Goal: Task Accomplishment & Management: Manage account settings

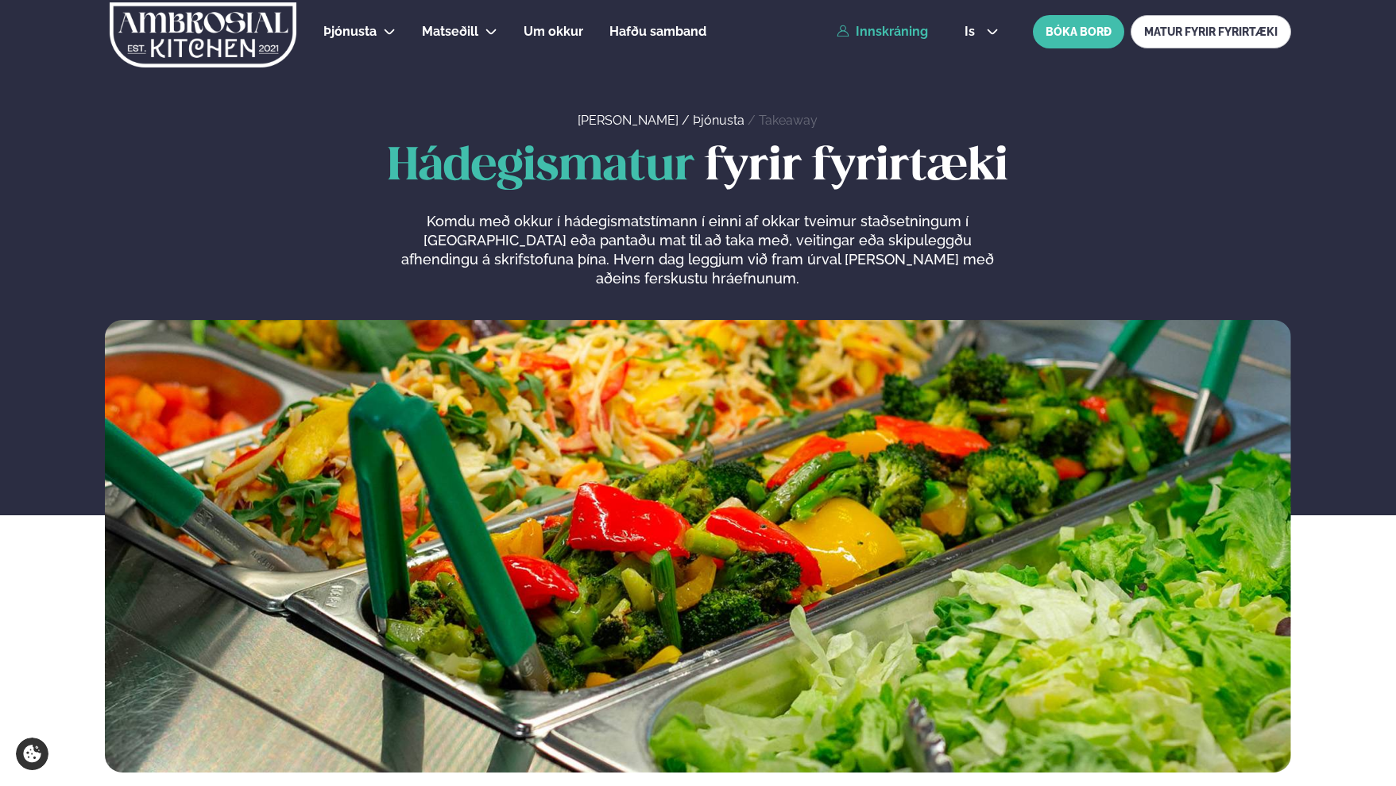
click at [890, 26] on link "Innskráning" at bounding box center [881, 32] width 91 height 14
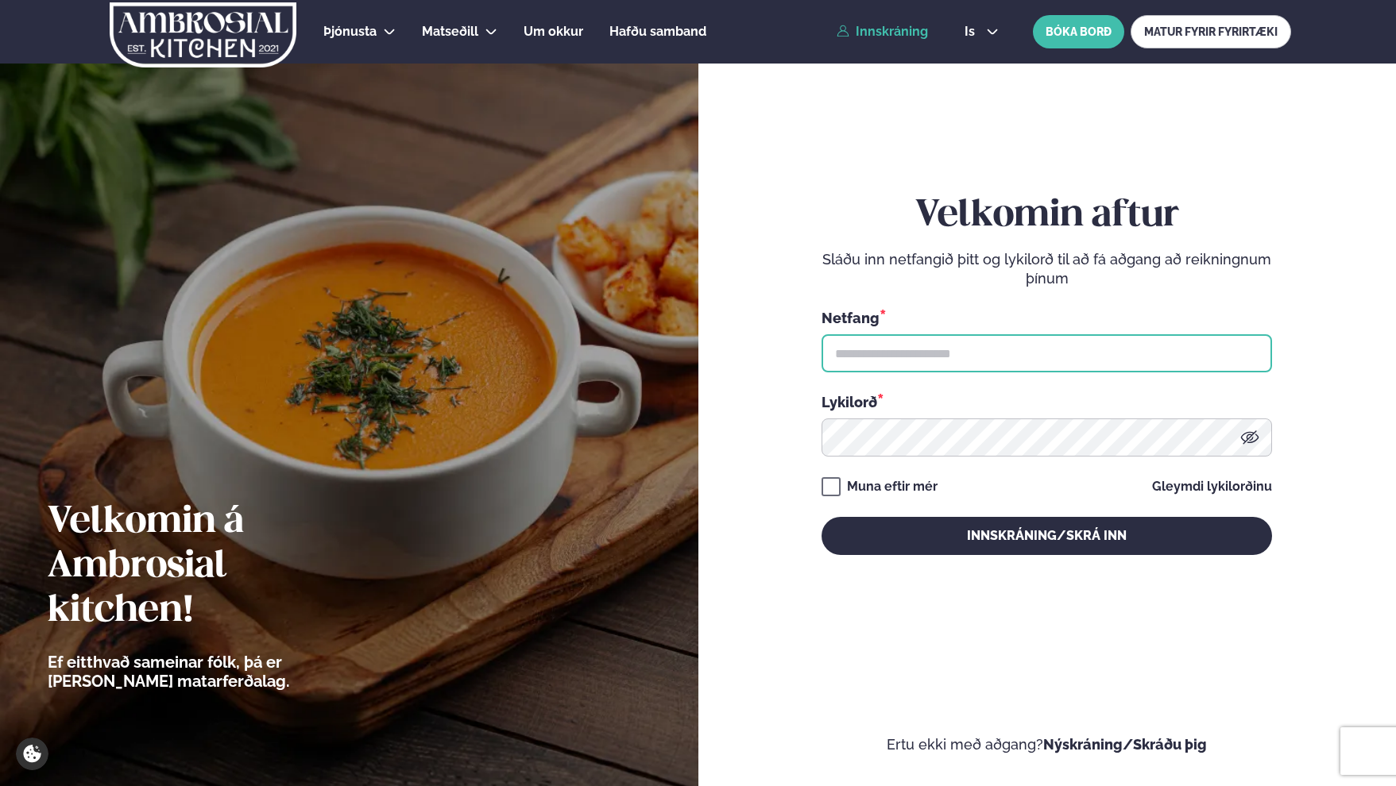
type input "**********"
click at [937, 358] on input "**********" at bounding box center [1046, 353] width 450 height 38
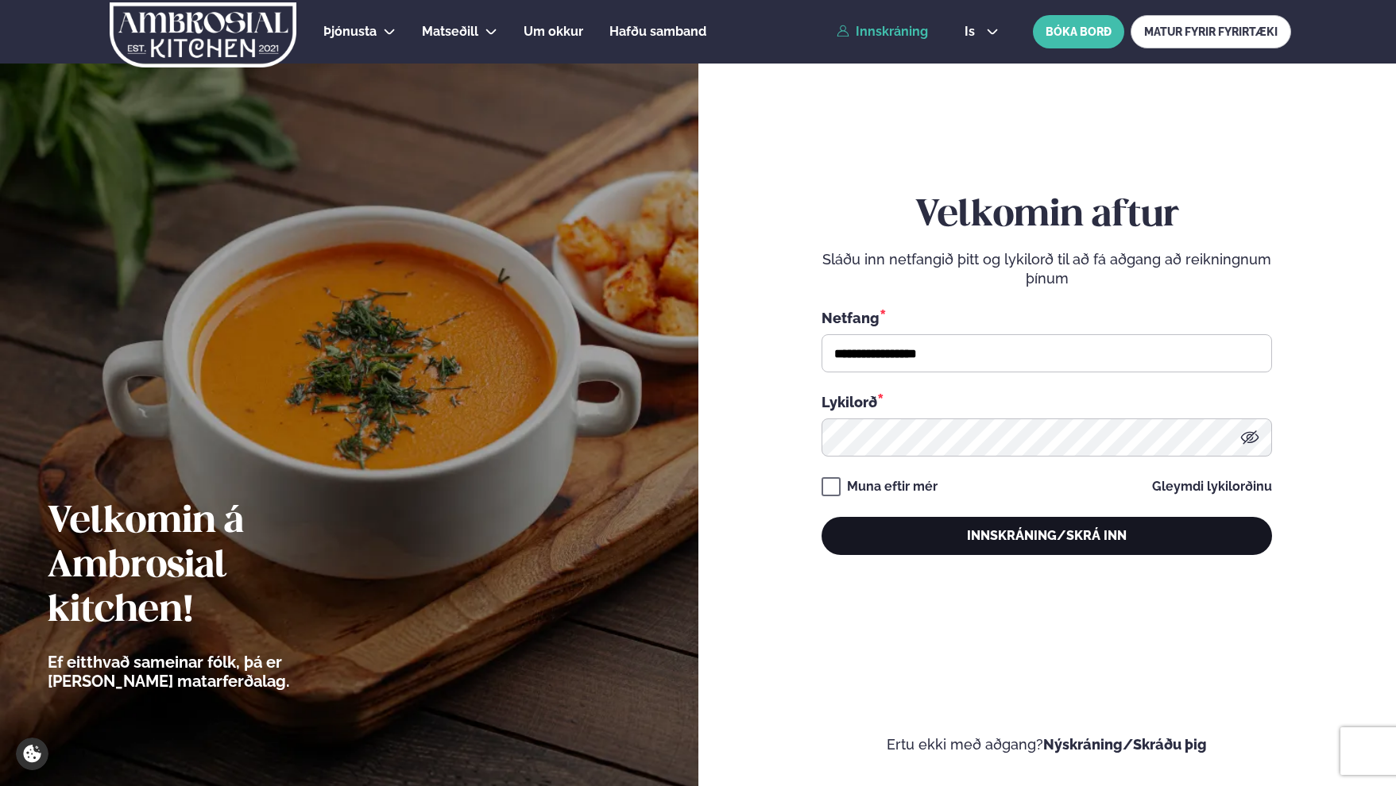
click at [987, 546] on button "Innskráning/Skrá inn" at bounding box center [1046, 536] width 450 height 38
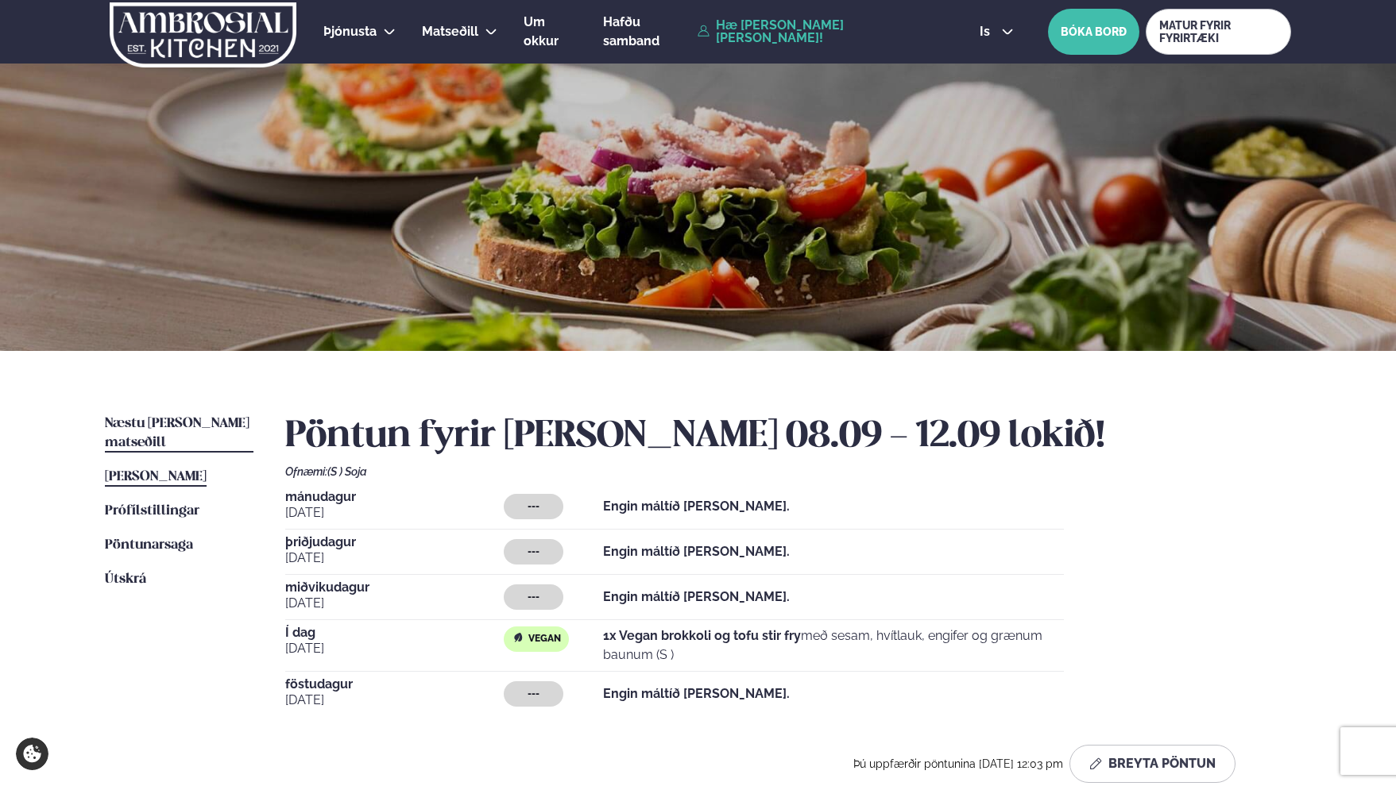
click at [162, 431] on link "Næstu [PERSON_NAME] matseðill Næsta vika" at bounding box center [179, 434] width 149 height 38
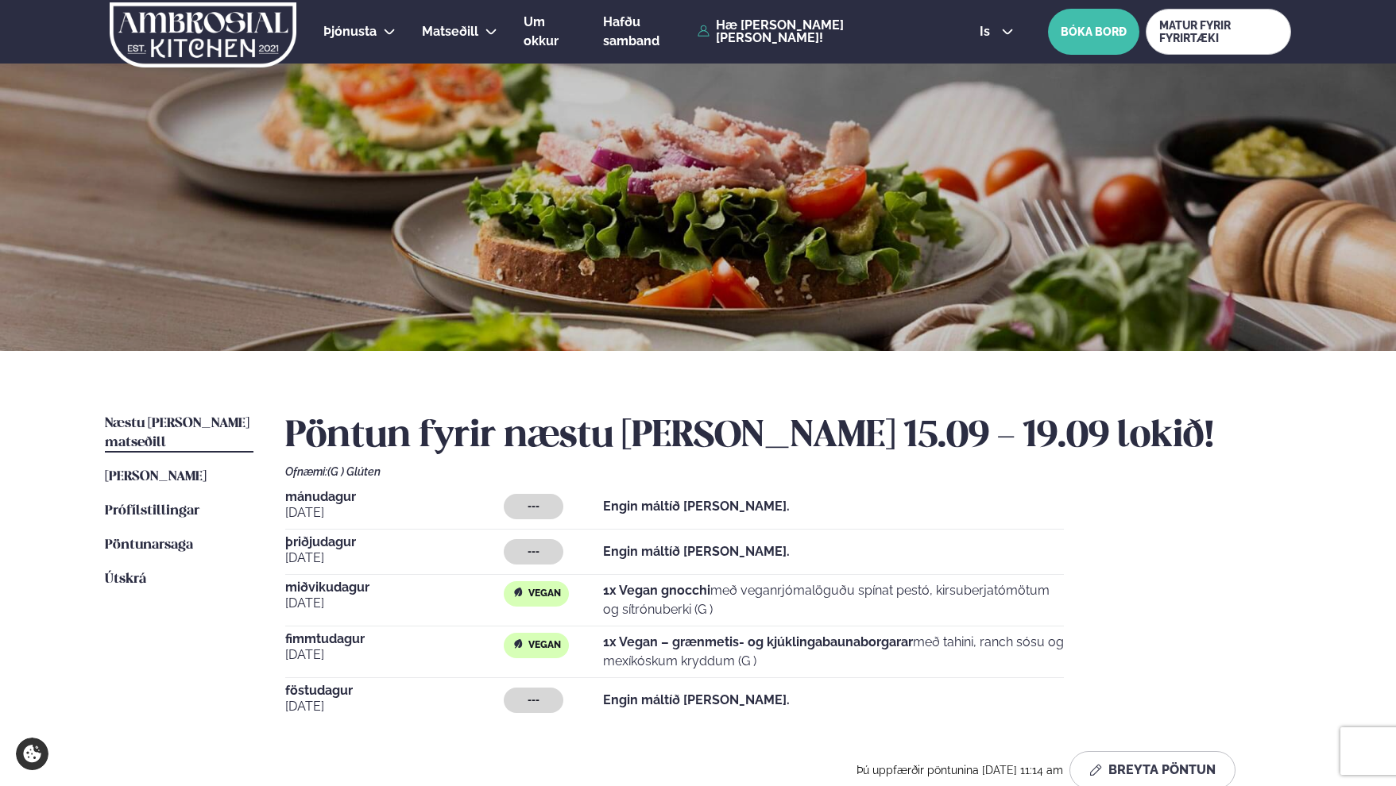
click at [620, 644] on strong "1x Vegan – grænmetis- og kjúklingabaunaborgarar" at bounding box center [758, 642] width 310 height 15
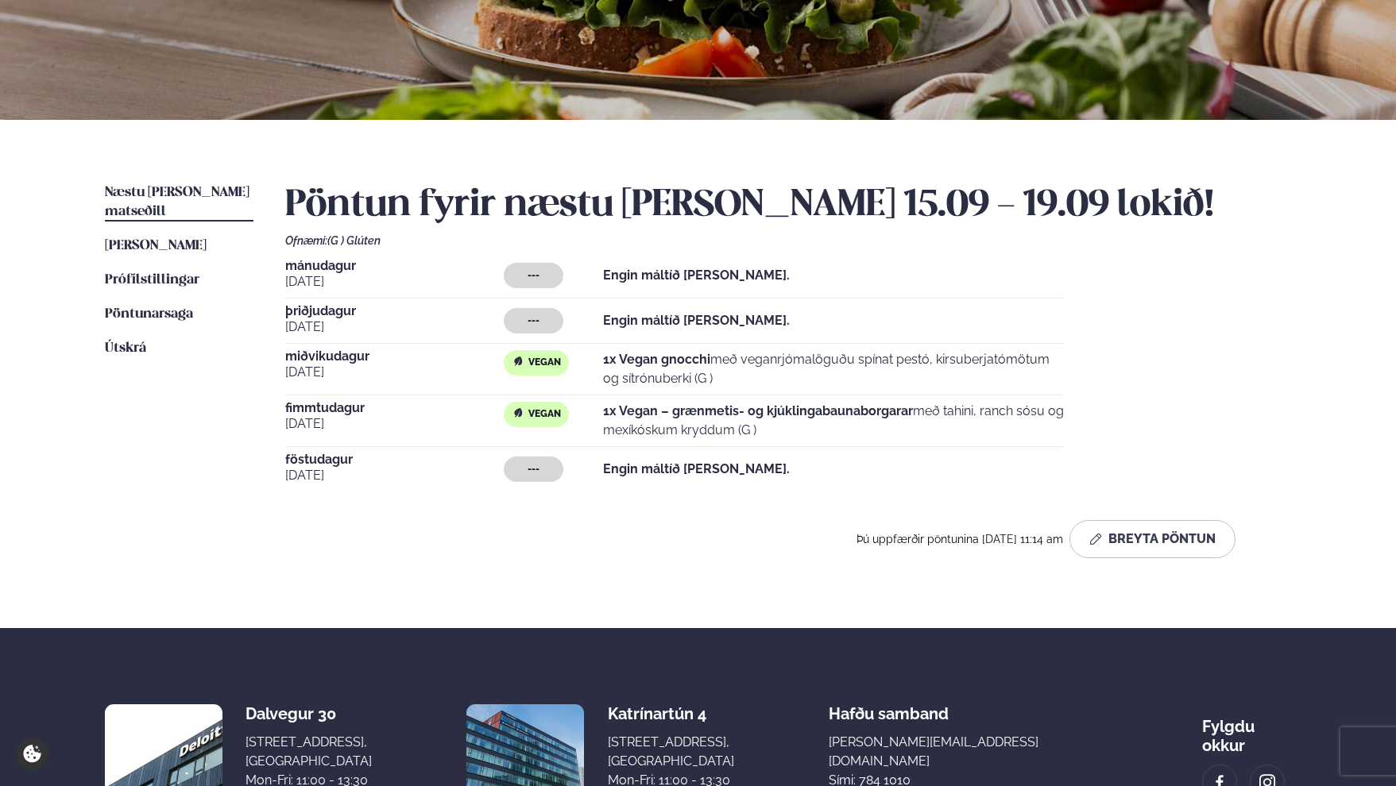
scroll to position [238, 0]
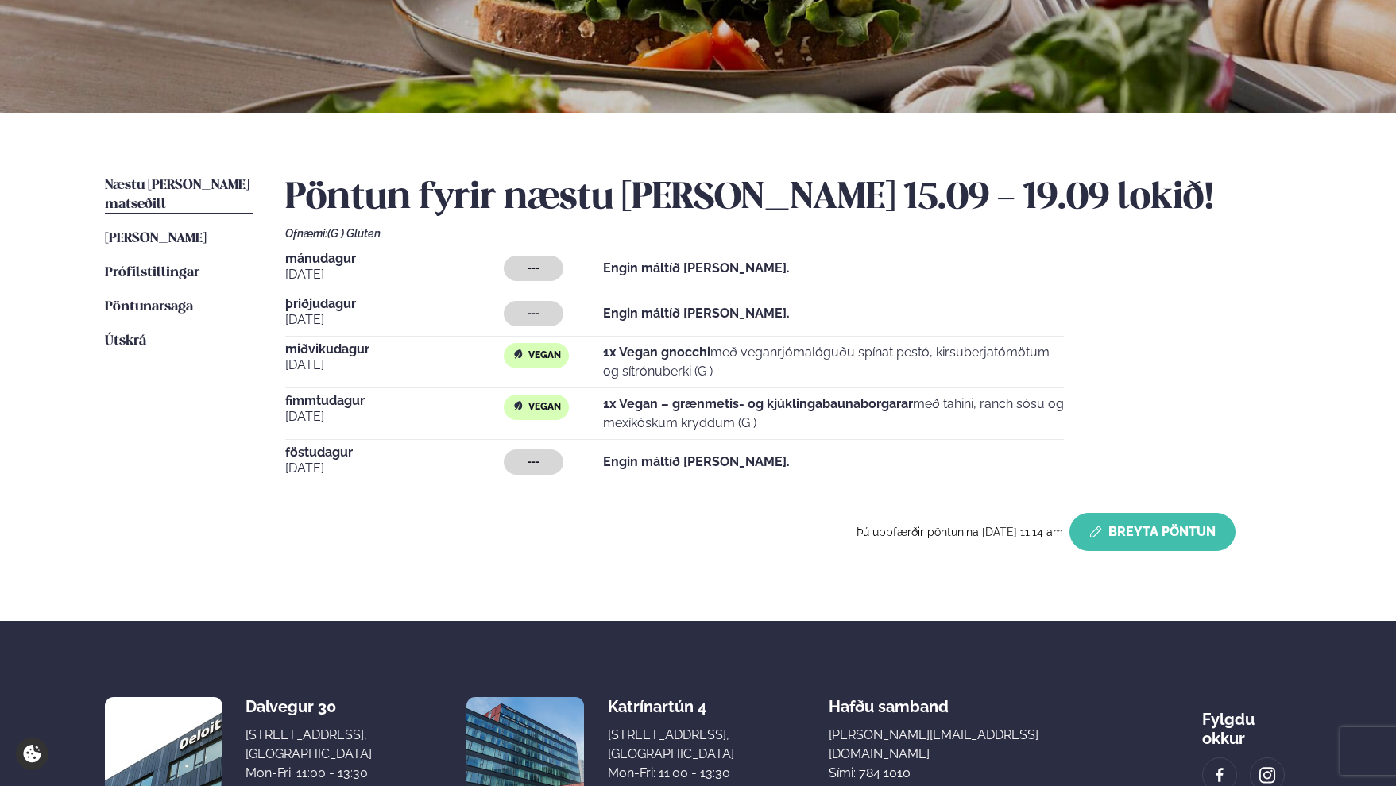
click at [1180, 543] on button "Breyta Pöntun" at bounding box center [1152, 532] width 166 height 38
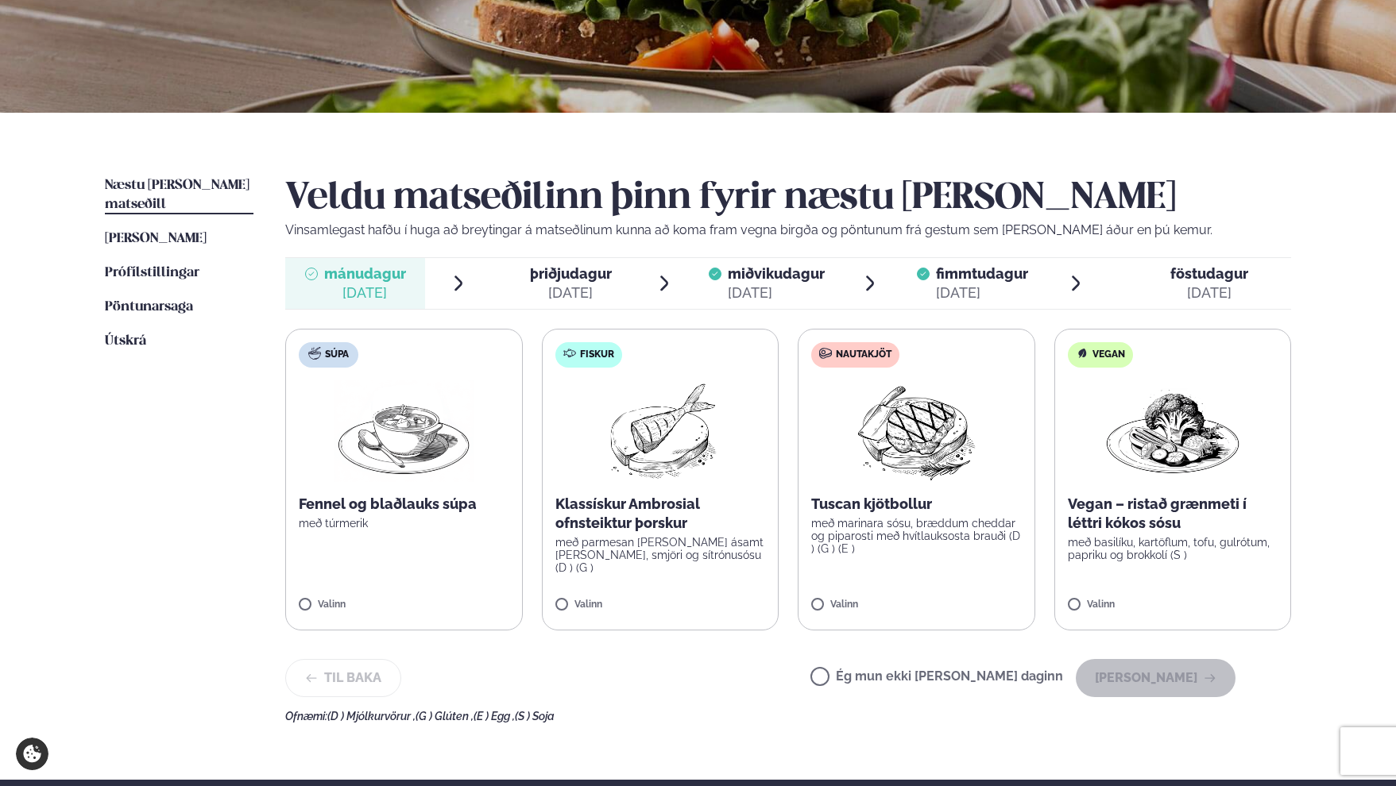
click at [775, 280] on span "miðvikudagur" at bounding box center [776, 273] width 97 height 17
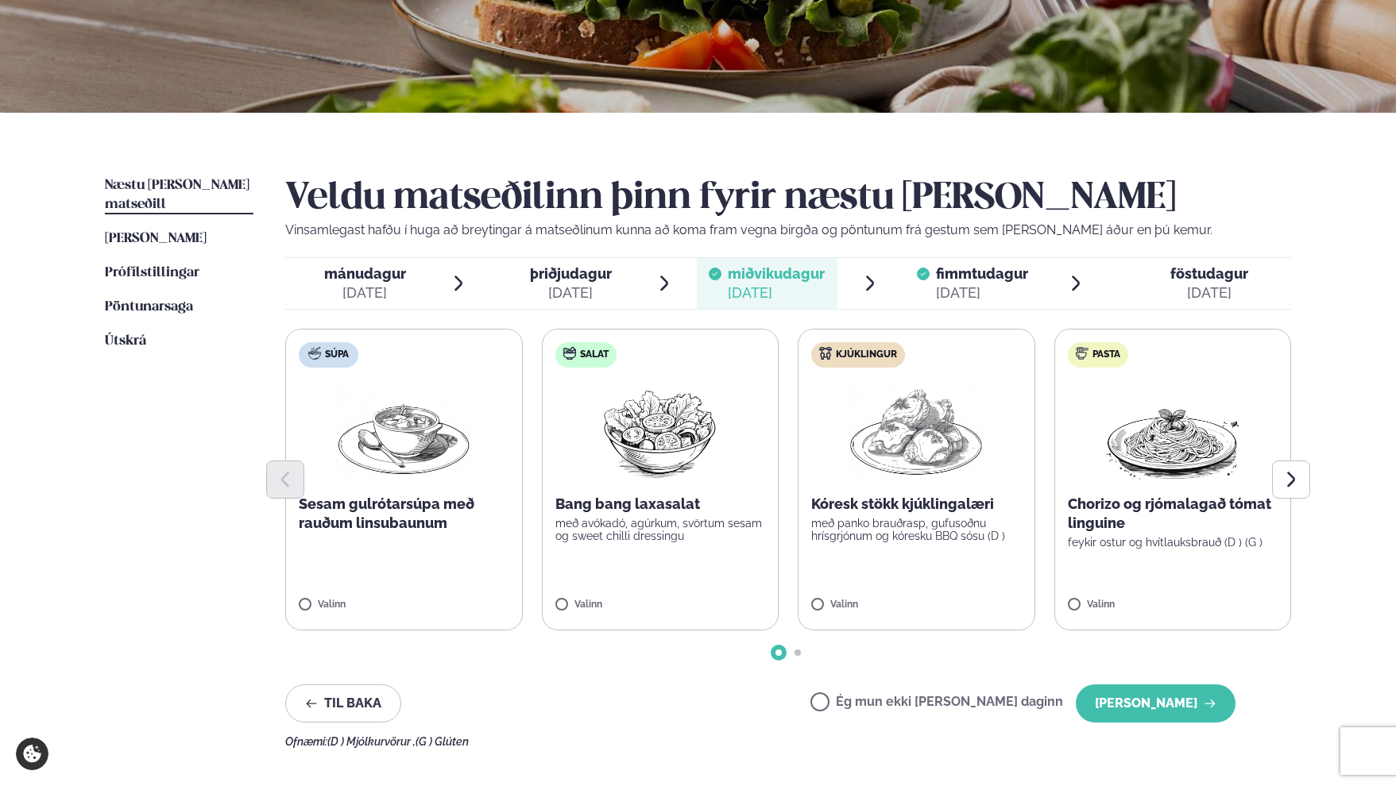
click at [1010, 288] on div "[DATE]" at bounding box center [982, 293] width 92 height 19
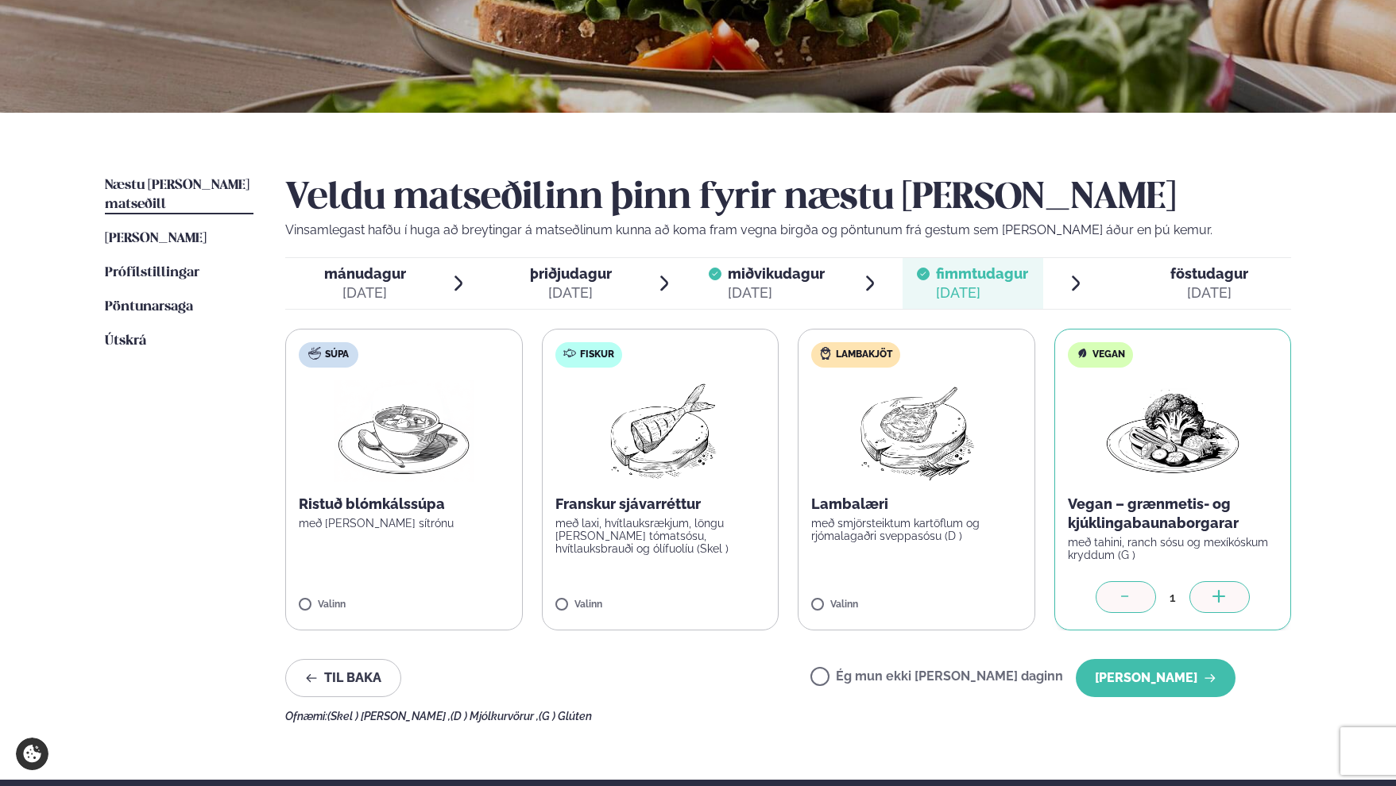
click at [1133, 598] on icon at bounding box center [1126, 598] width 16 height 16
click at [902, 678] on label "Ég mun ekki [PERSON_NAME] daginn" at bounding box center [936, 678] width 253 height 17
click at [1163, 684] on button "[PERSON_NAME]" at bounding box center [1156, 678] width 160 height 38
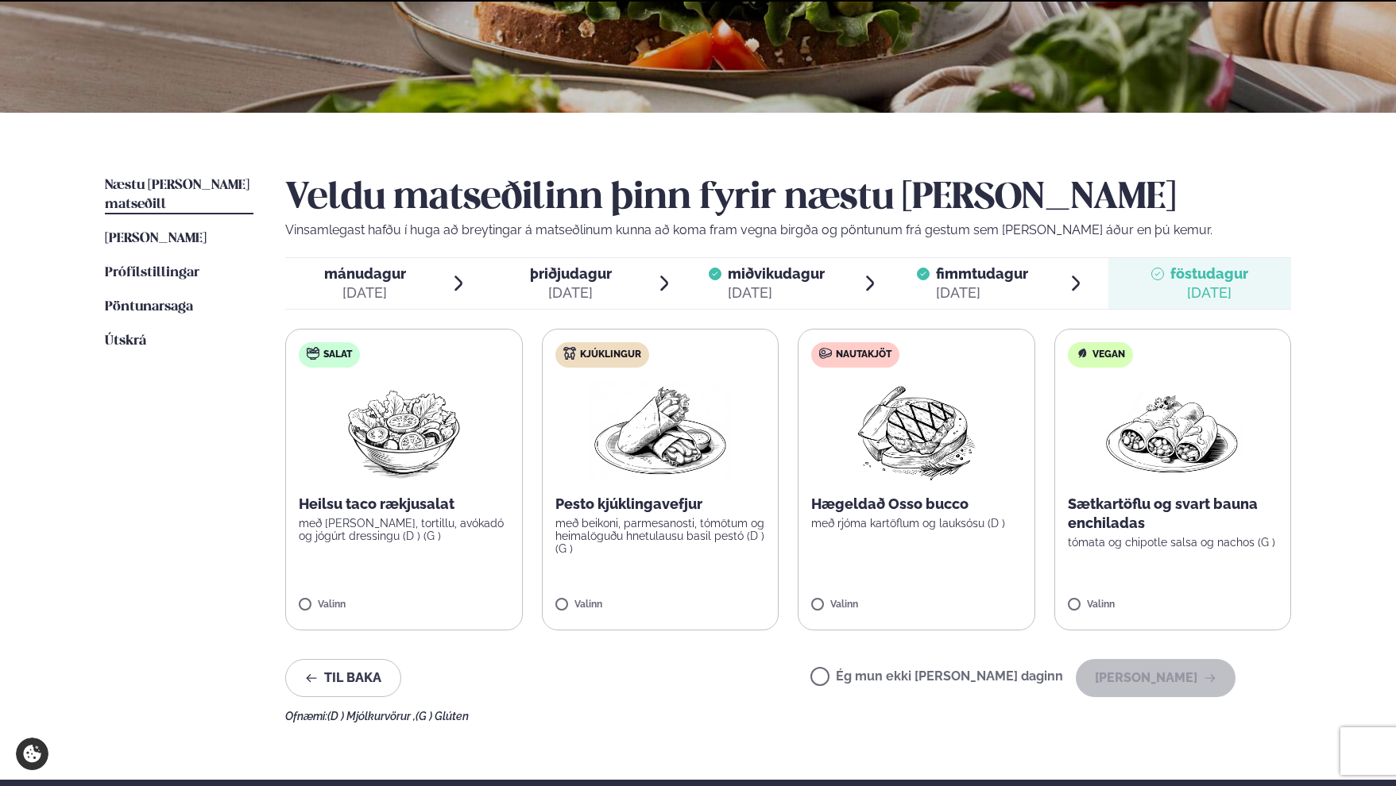
click at [554, 275] on span "þriðjudagur" at bounding box center [571, 273] width 82 height 17
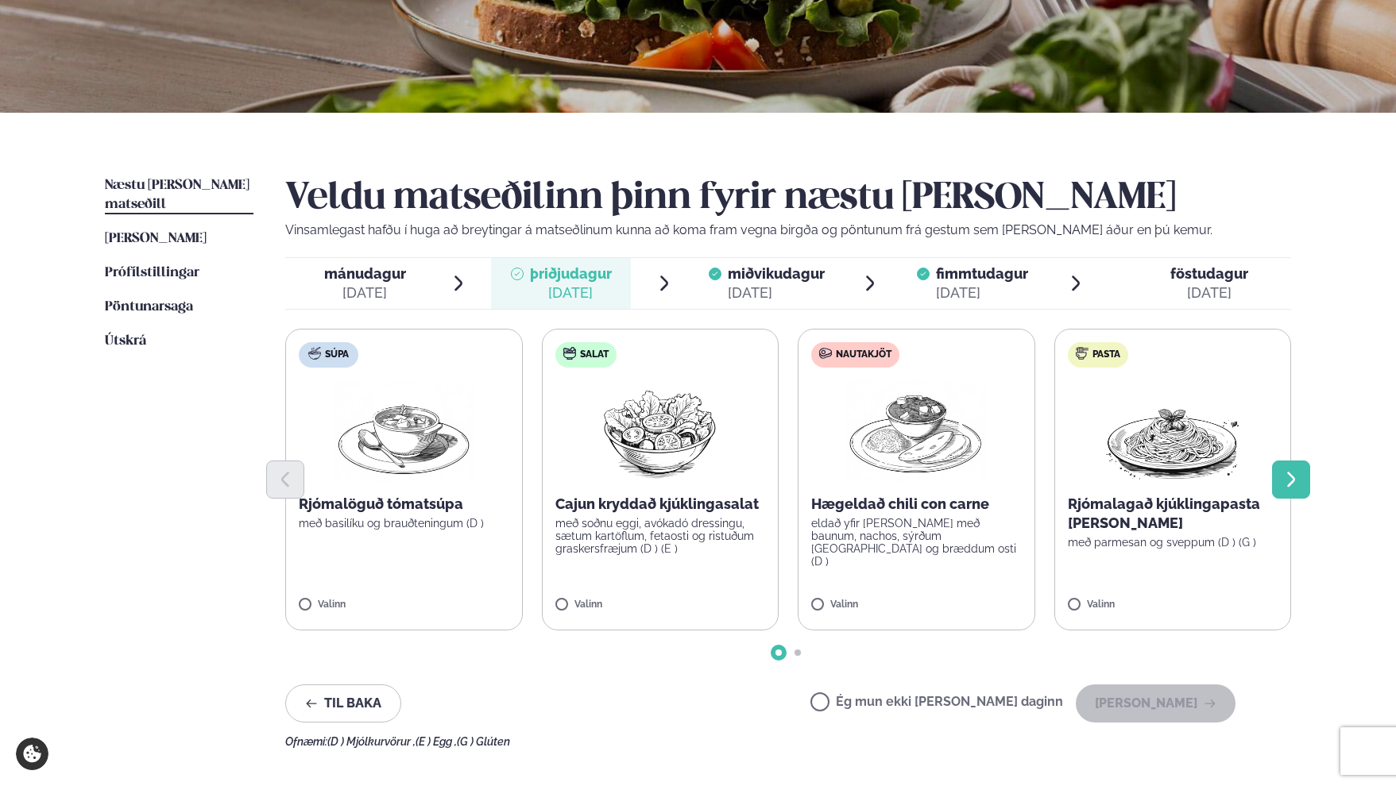
click at [1307, 485] on button "Next slide" at bounding box center [1291, 480] width 38 height 38
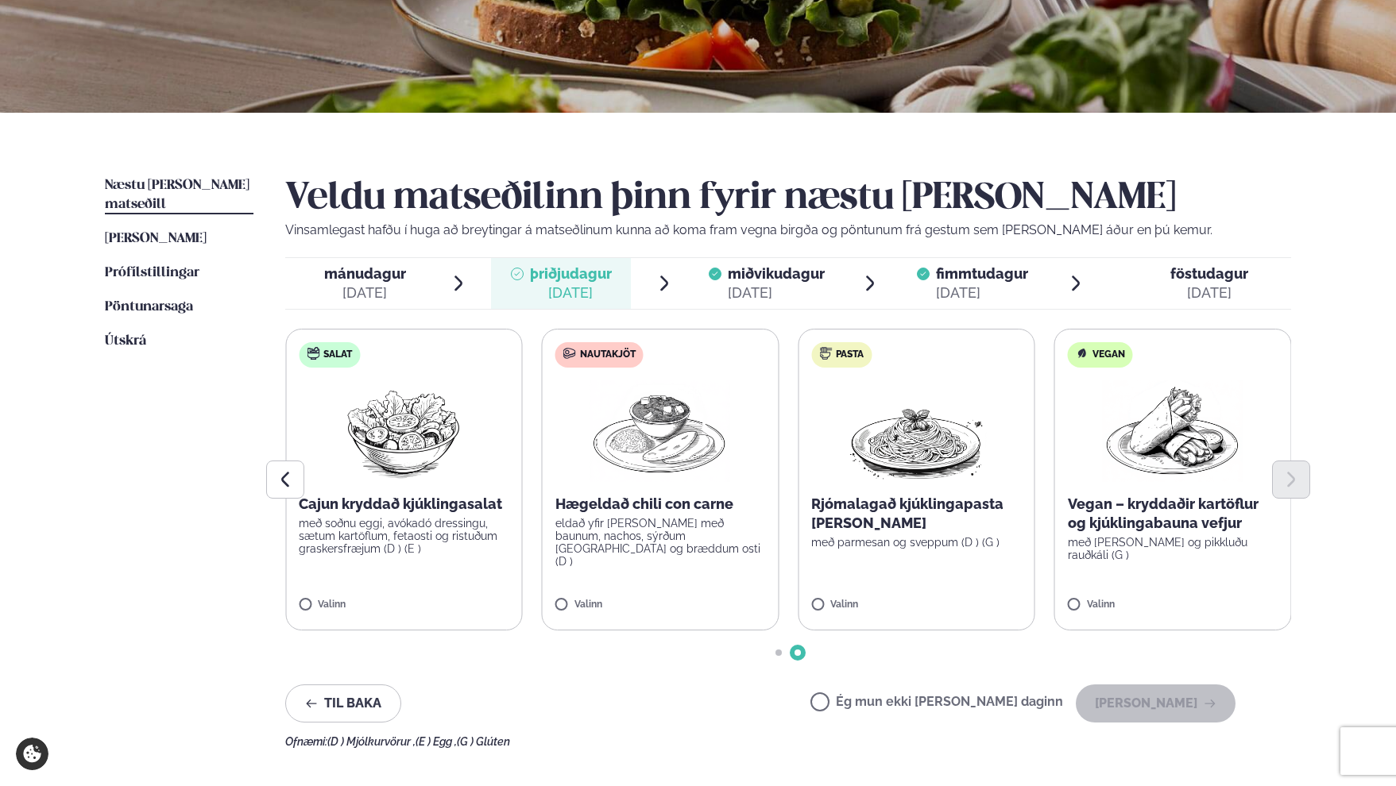
click at [1085, 599] on label "Vegan Vegan – kryddaðir kartöflur og kjúklingabauna vefjur með baba ganoush og …" at bounding box center [1173, 480] width 238 height 302
click at [1139, 709] on button "[PERSON_NAME]" at bounding box center [1156, 704] width 160 height 38
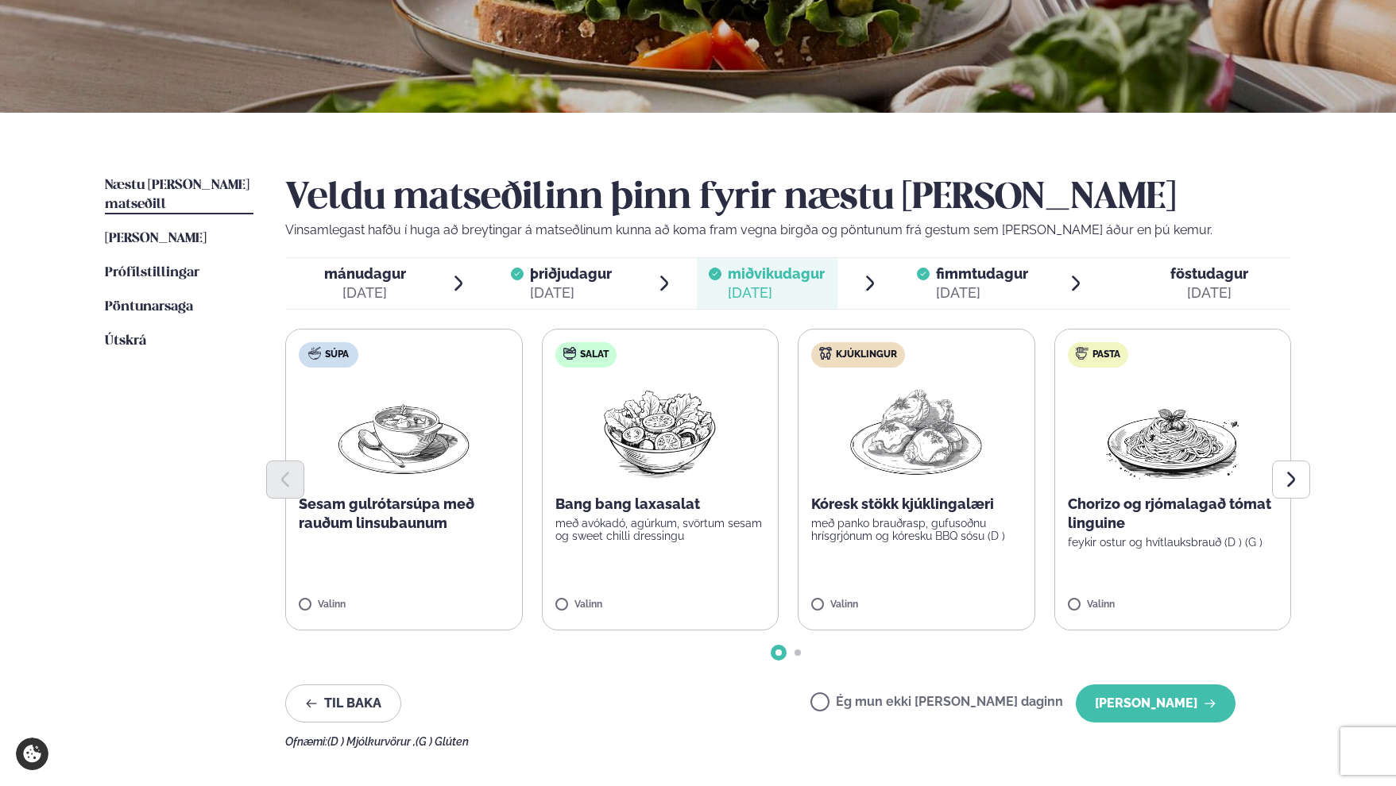
click at [784, 273] on span "miðvikudagur" at bounding box center [776, 273] width 97 height 17
click at [1302, 481] on button "Next slide" at bounding box center [1291, 480] width 38 height 38
